Goal: Transaction & Acquisition: Purchase product/service

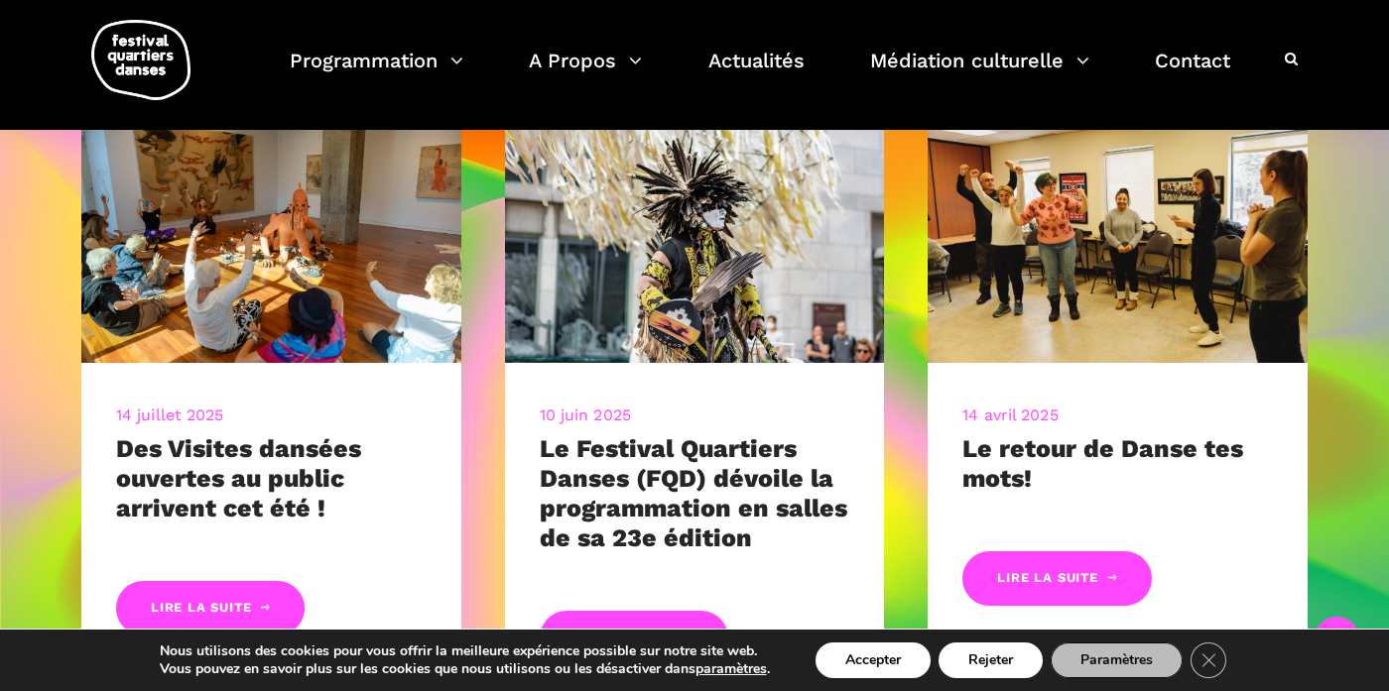
scroll to position [882, 0]
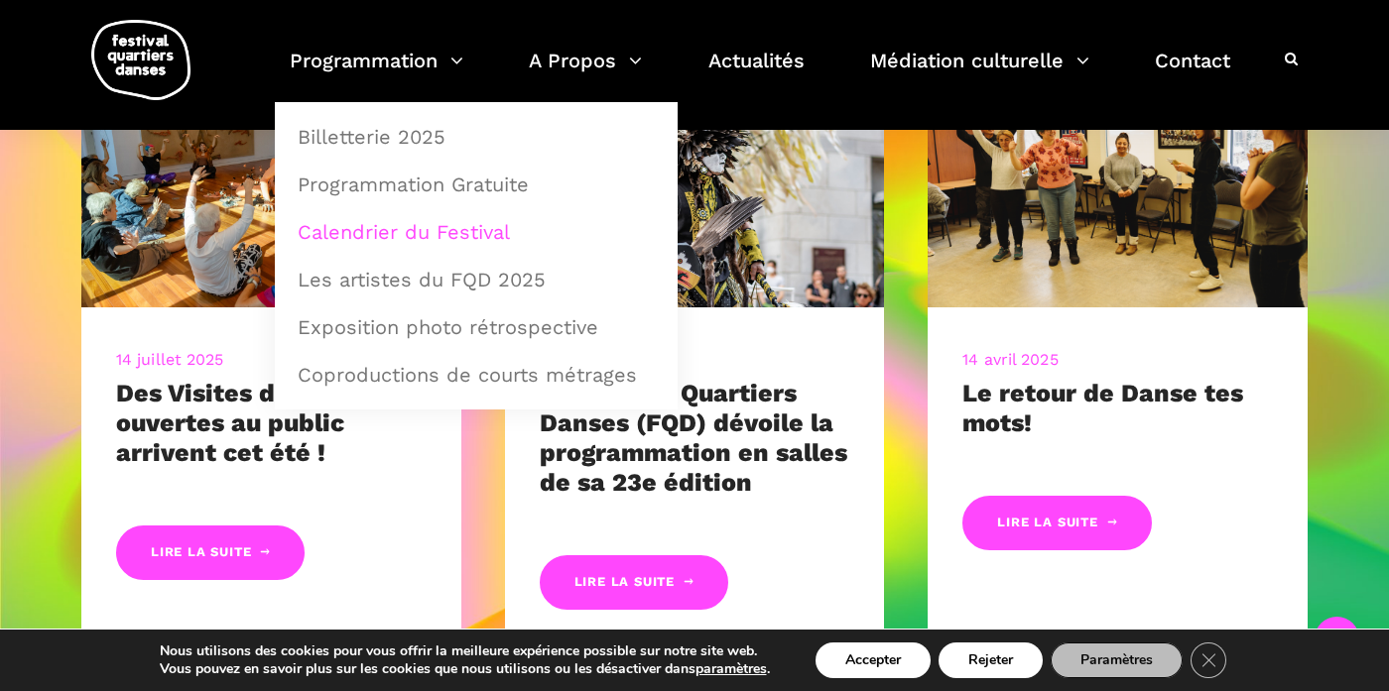
click at [409, 238] on link "Calendrier du Festival" at bounding box center [476, 232] width 381 height 46
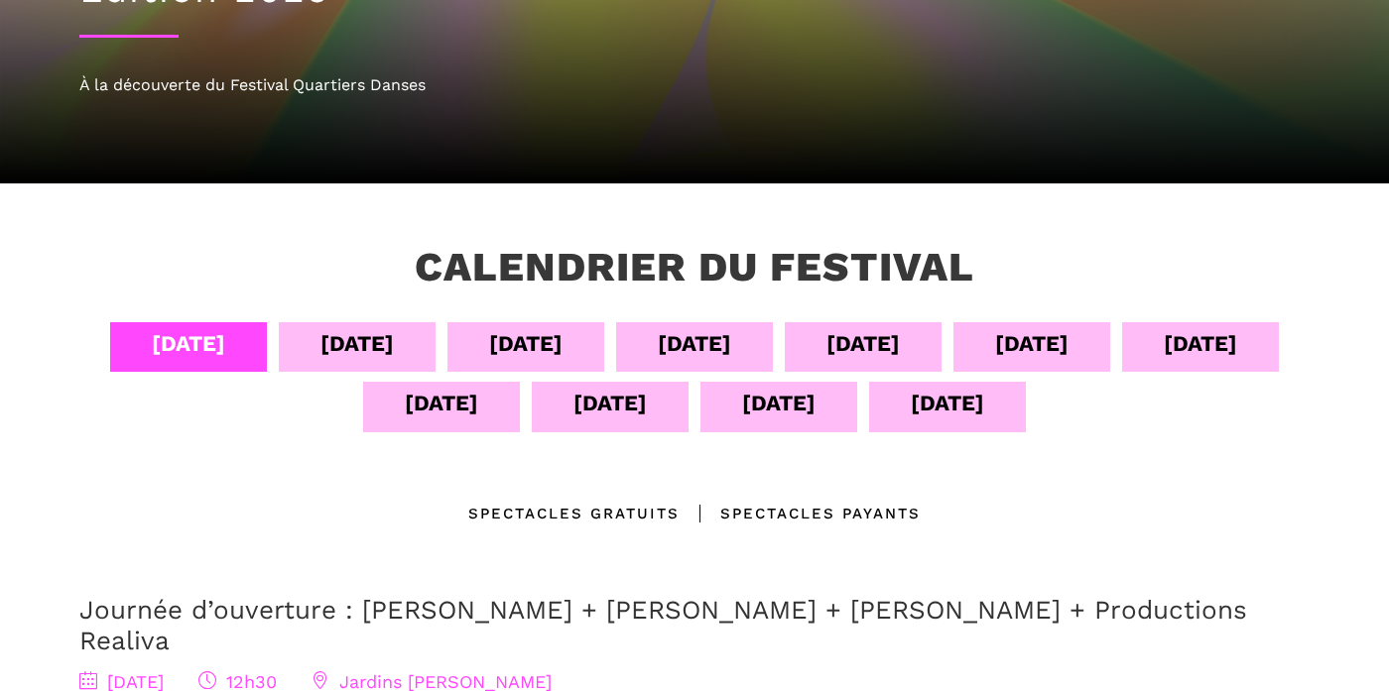
scroll to position [309, 0]
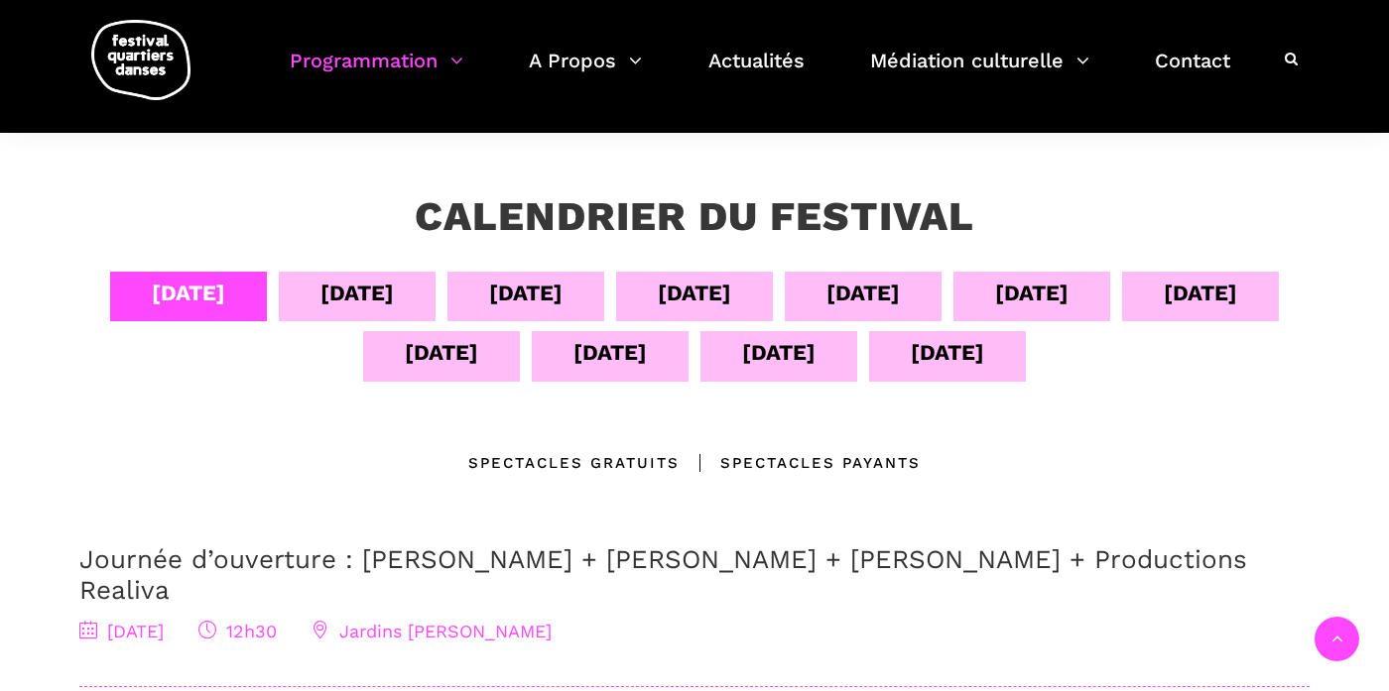
click at [1047, 298] on div "[DATE]" at bounding box center [1031, 293] width 73 height 35
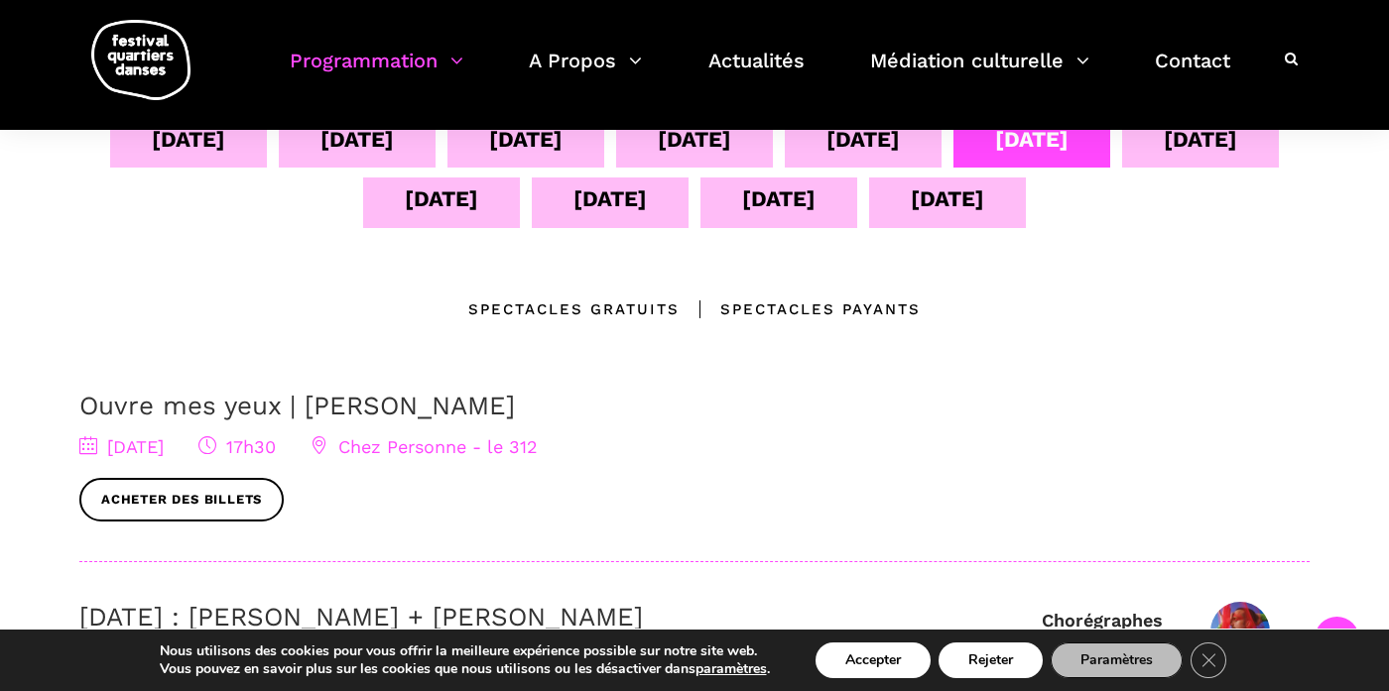
scroll to position [481, 0]
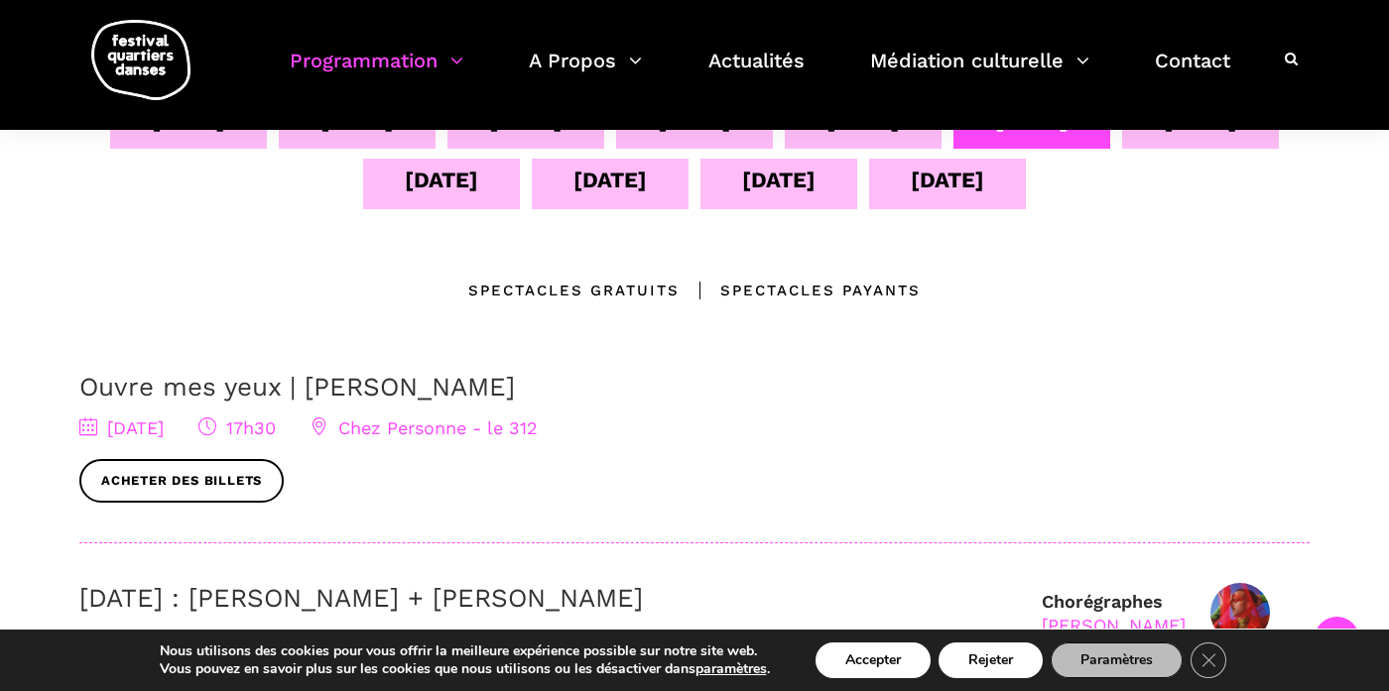
click at [784, 286] on div "Spectacles Payants" at bounding box center [800, 291] width 241 height 24
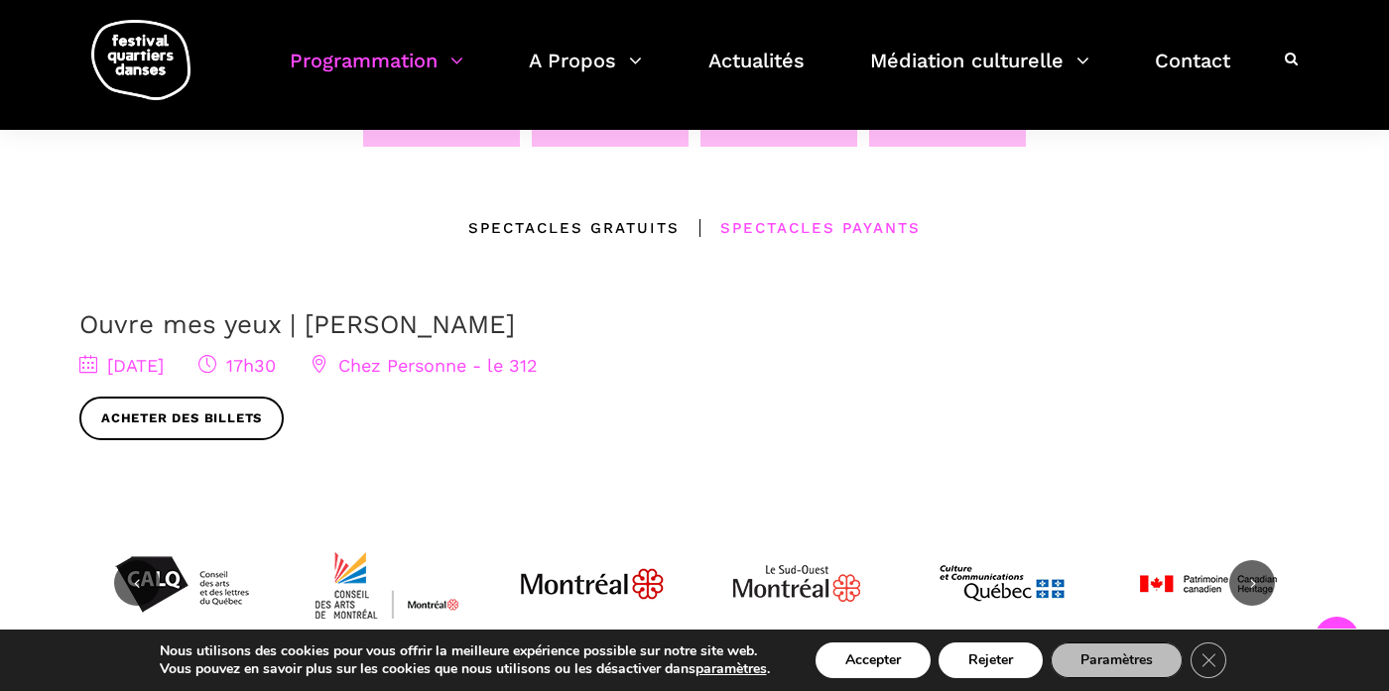
scroll to position [531, 0]
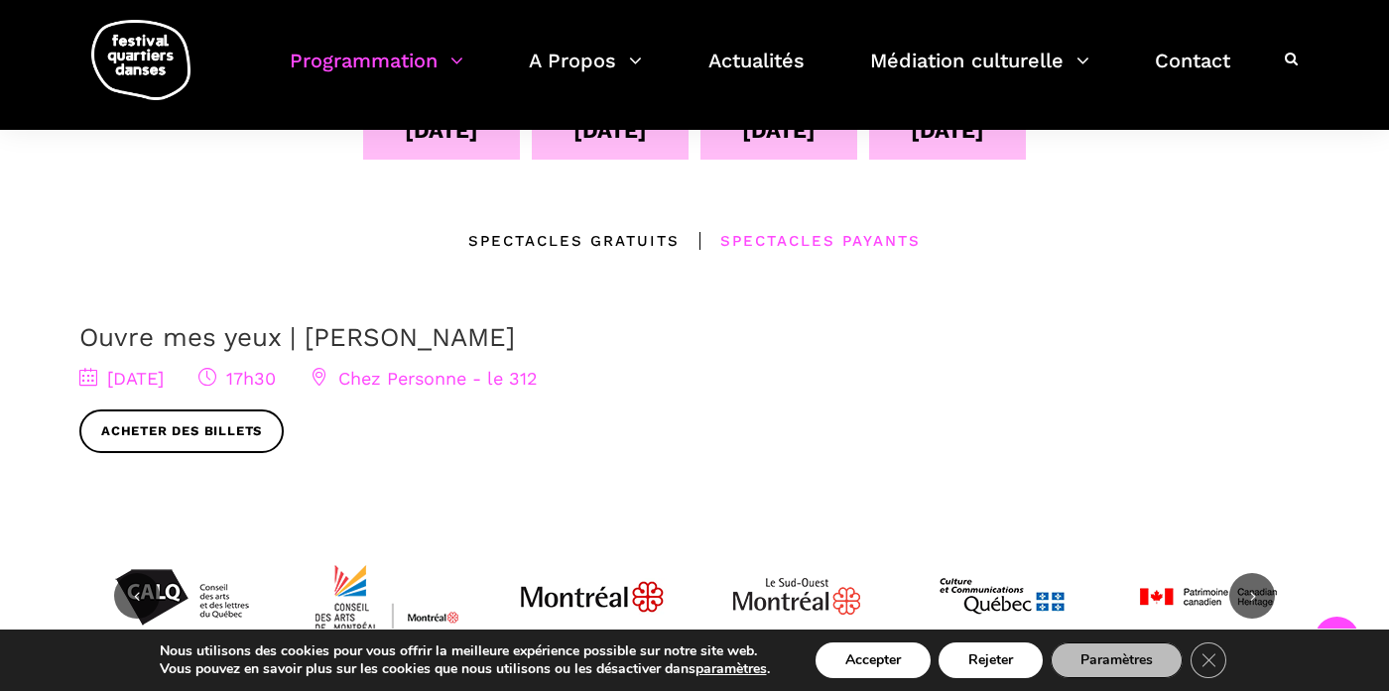
click at [450, 333] on link "Ouvre mes yeux | [PERSON_NAME]" at bounding box center [297, 337] width 436 height 30
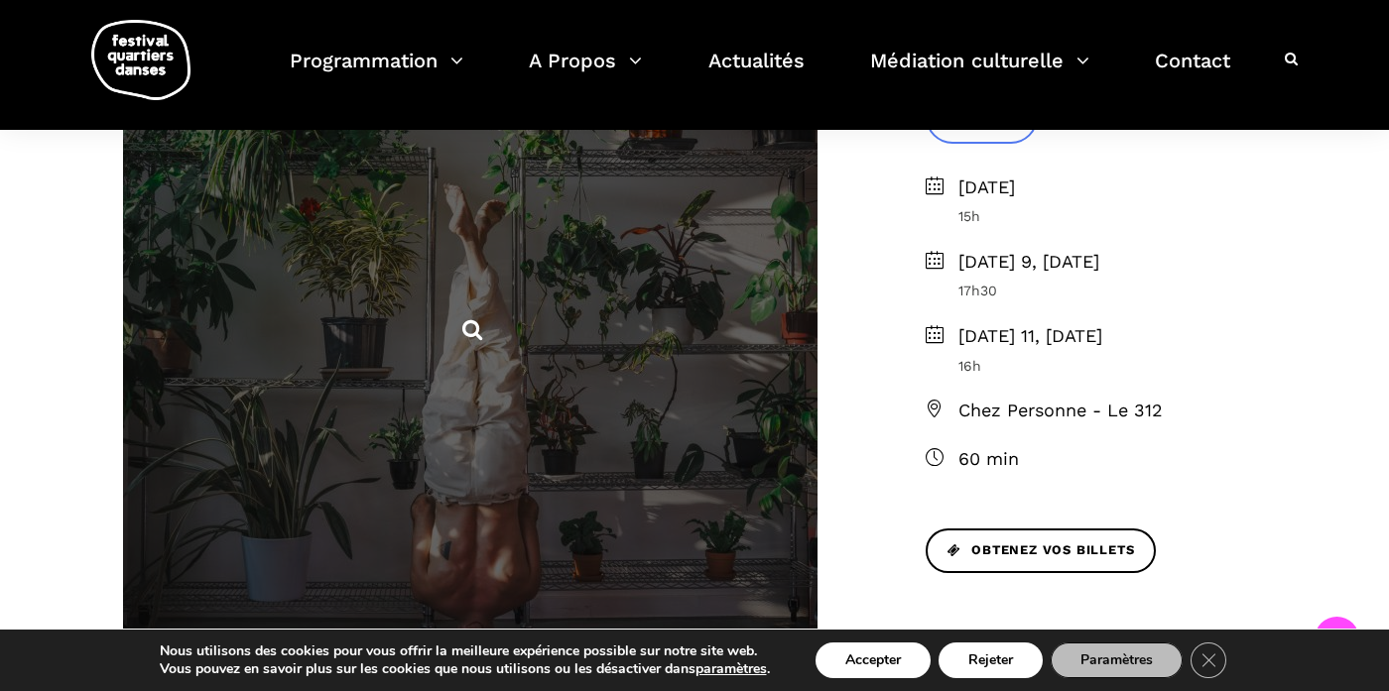
scroll to position [627, 0]
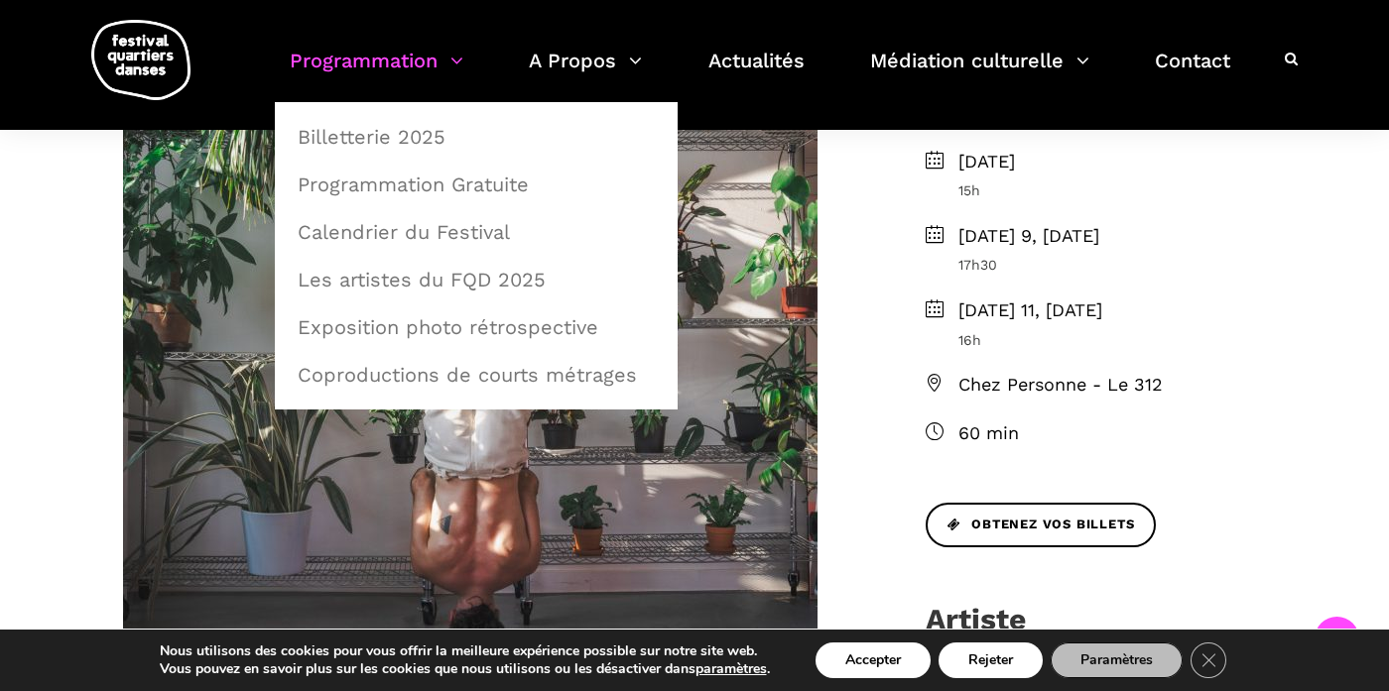
click at [406, 54] on link "Programmation" at bounding box center [377, 73] width 174 height 59
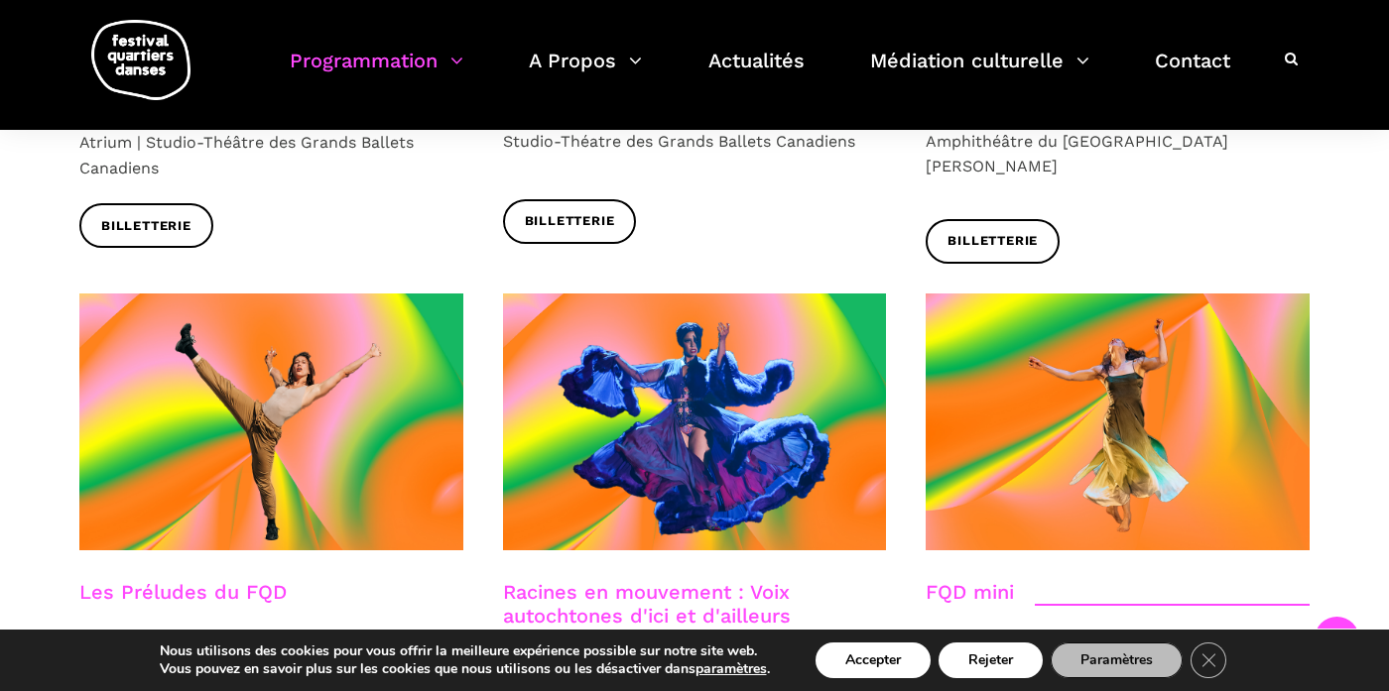
scroll to position [2726, 0]
